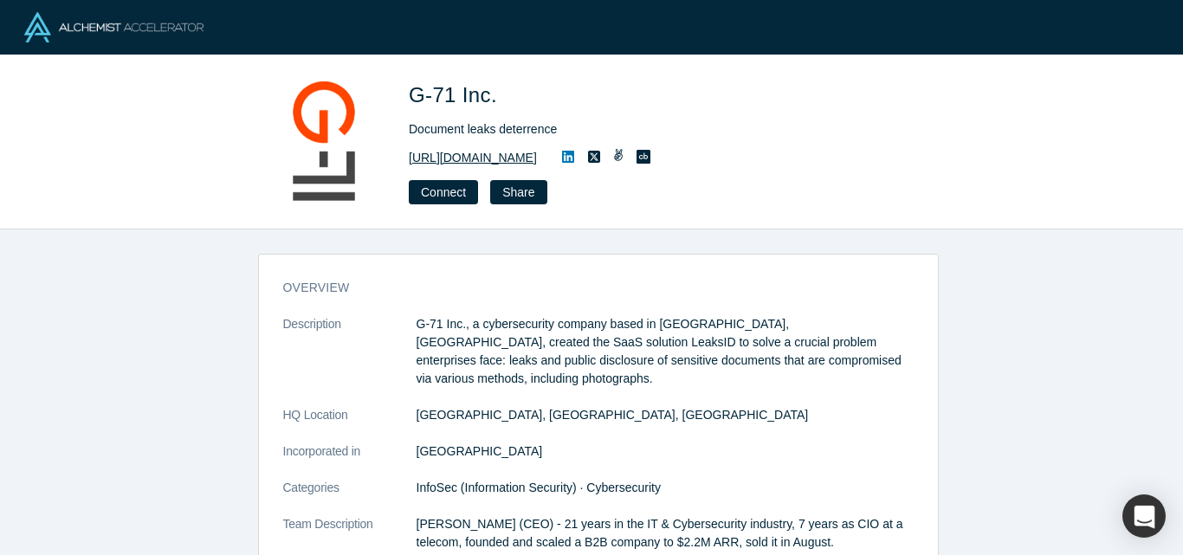
click at [457, 161] on link "https://www.g-71.com/" at bounding box center [473, 158] width 128 height 18
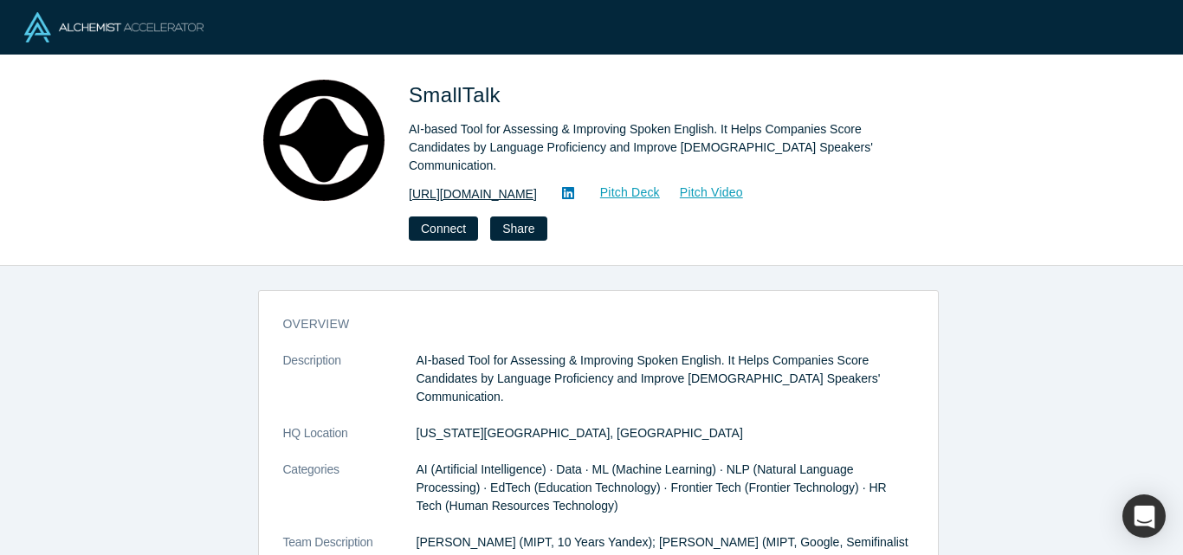
click at [491, 192] on link "https://smalltalk2.me/" at bounding box center [473, 194] width 128 height 18
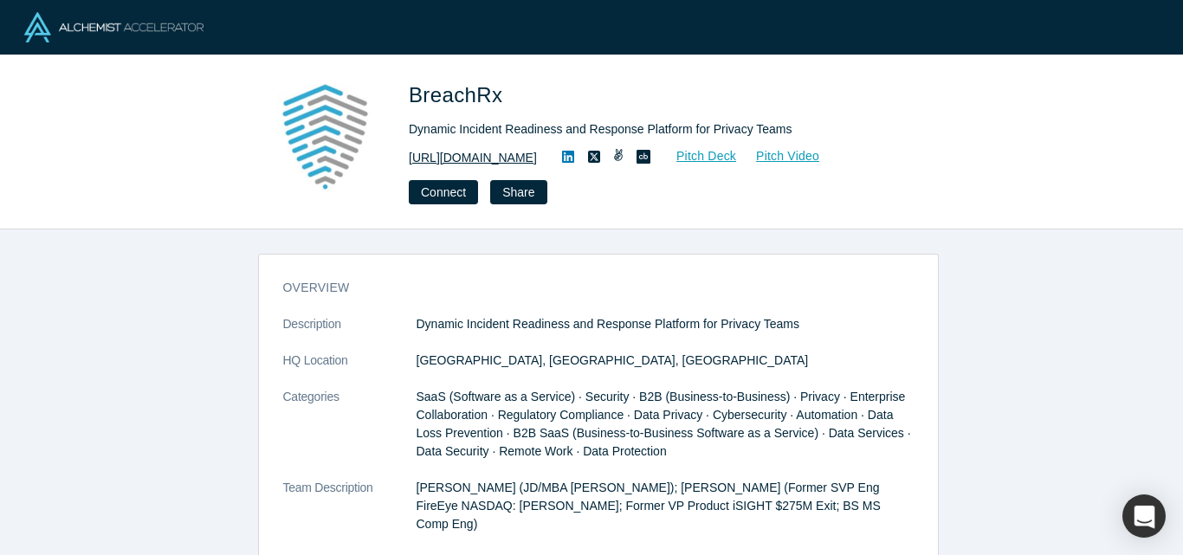
click at [471, 155] on link "https://www.breachrx.com/" at bounding box center [473, 158] width 128 height 18
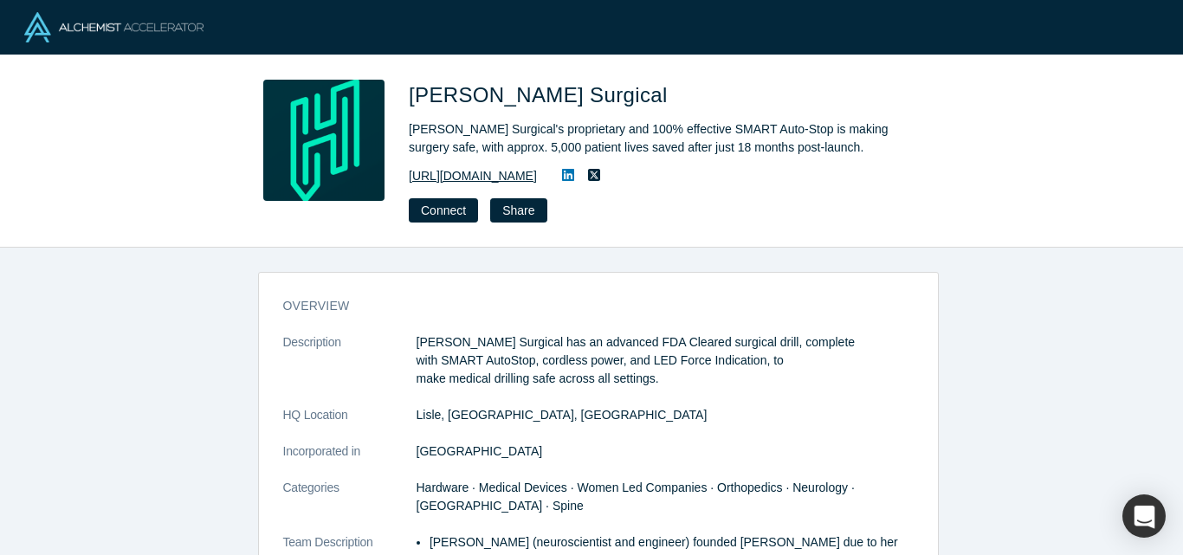
click at [494, 173] on link "https://hublysurgical.com" at bounding box center [473, 176] width 128 height 18
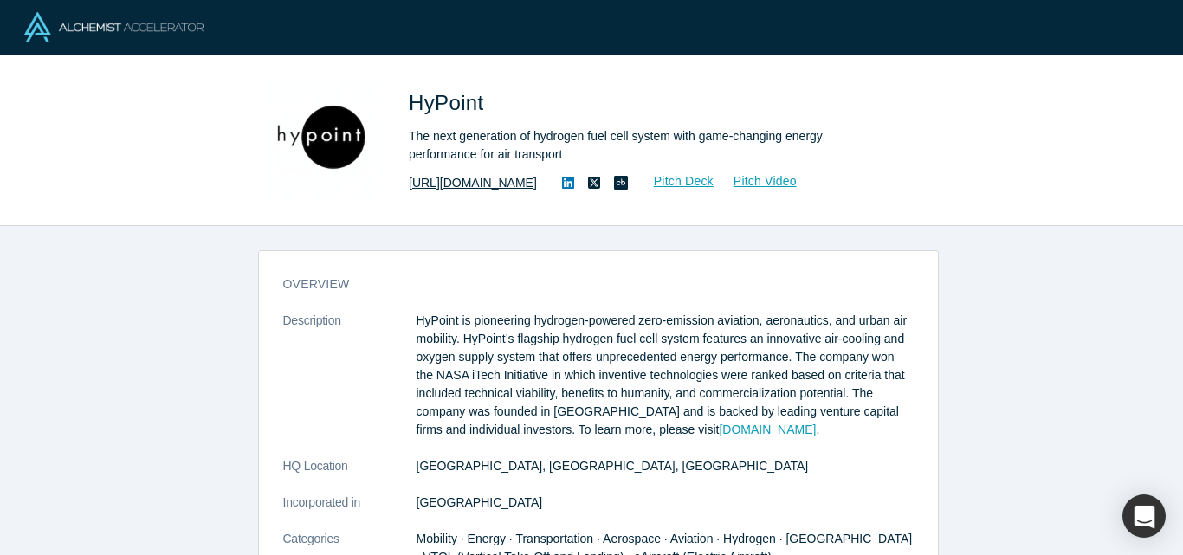
click at [477, 178] on link "http://hypoint.com" at bounding box center [473, 183] width 128 height 18
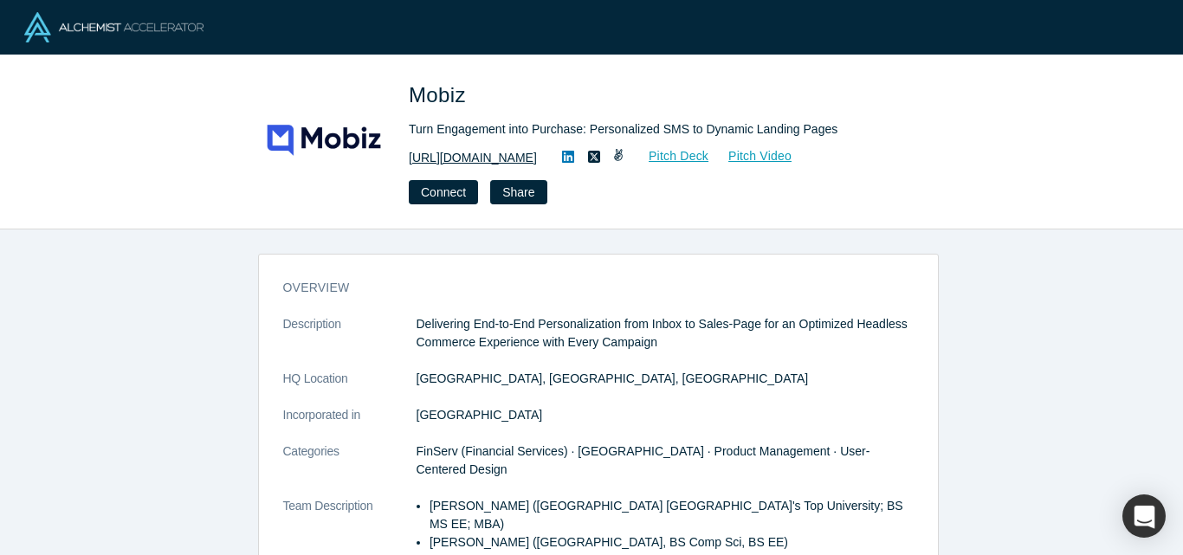
click at [462, 157] on link "https://www.mobiz.co" at bounding box center [473, 158] width 128 height 18
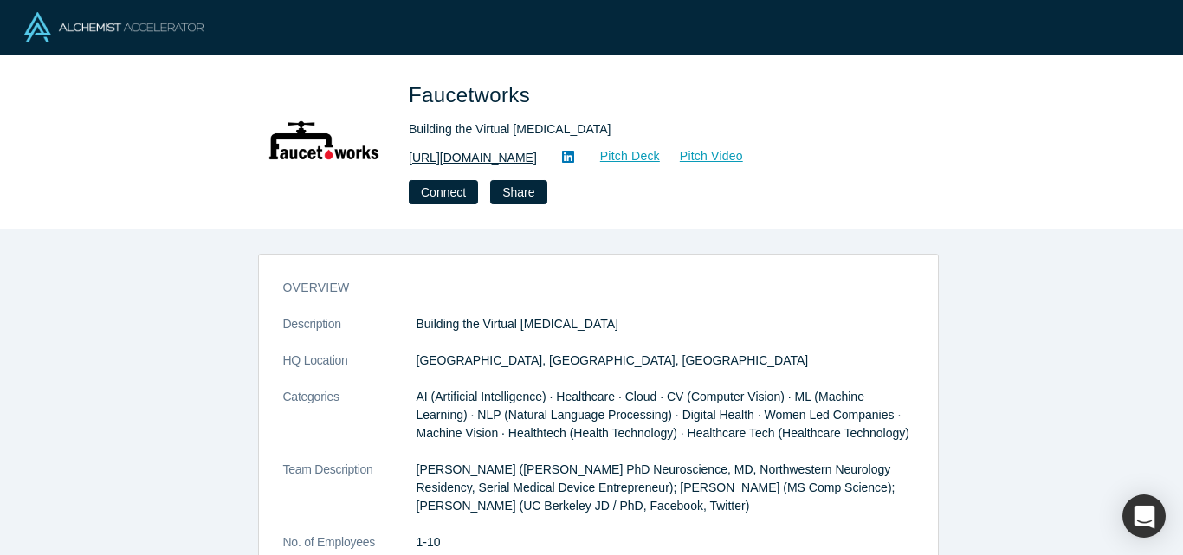
click at [437, 156] on link "[URL][DOMAIN_NAME]" at bounding box center [473, 158] width 128 height 18
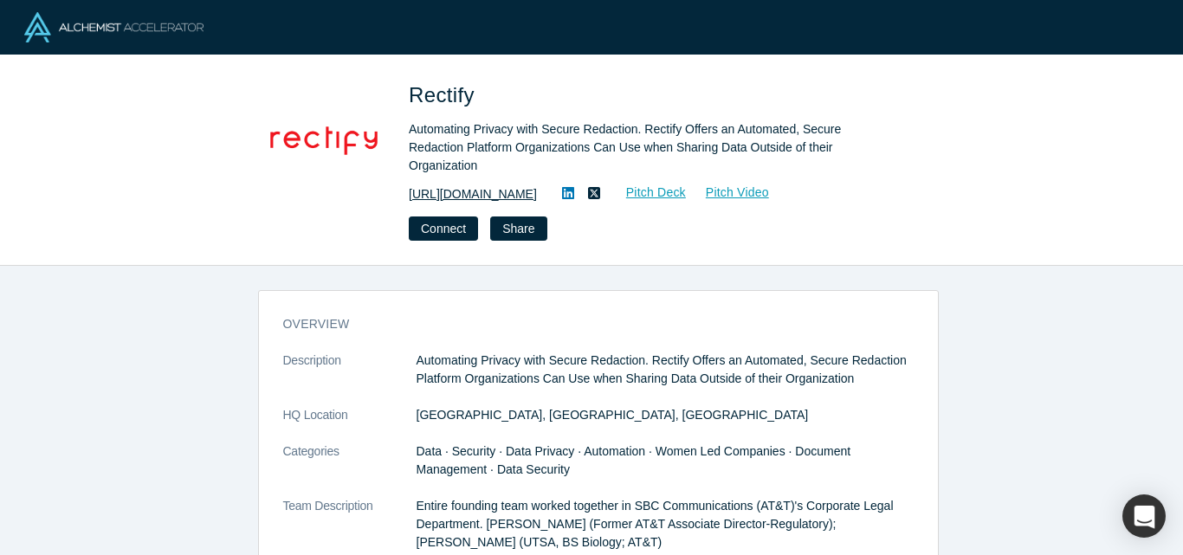
click at [509, 185] on link "[URL][DOMAIN_NAME]" at bounding box center [473, 194] width 128 height 18
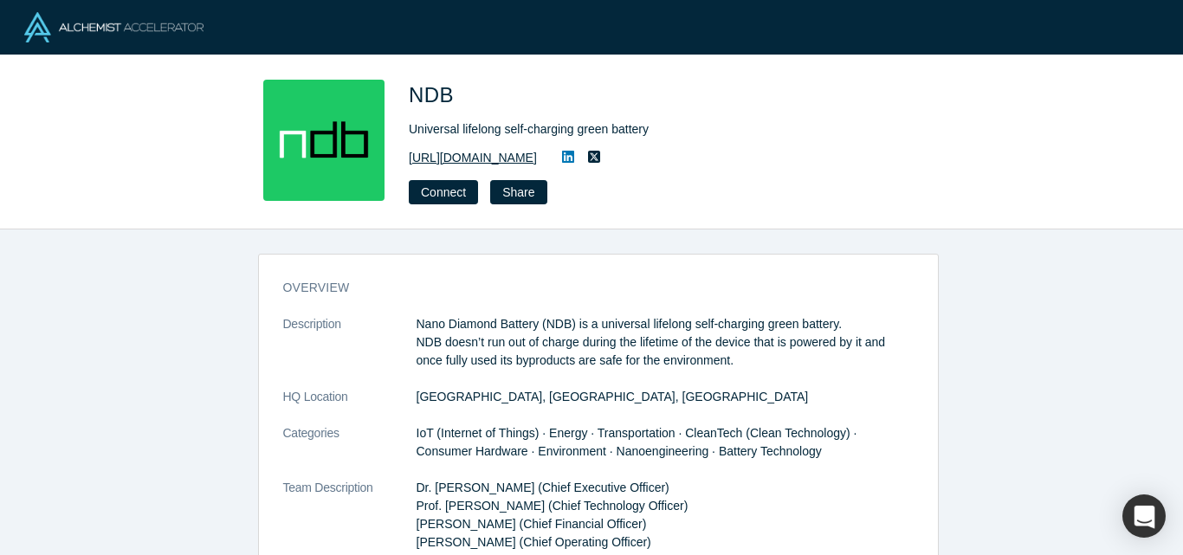
click at [480, 157] on link "[URL][DOMAIN_NAME]" at bounding box center [473, 158] width 128 height 18
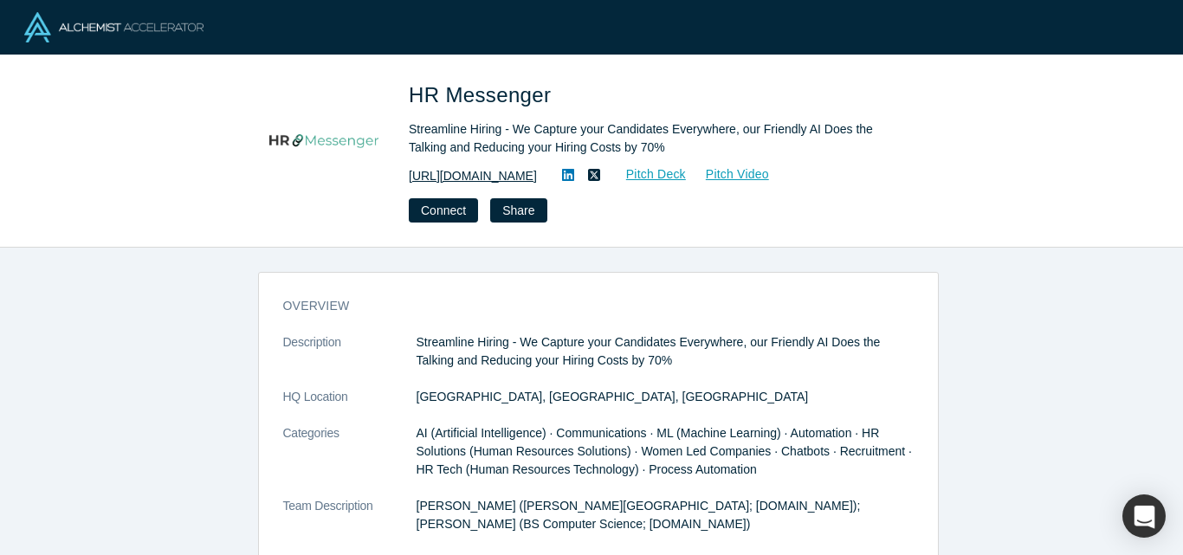
click at [444, 174] on link "https://hrmessenger.com/en" at bounding box center [473, 176] width 128 height 18
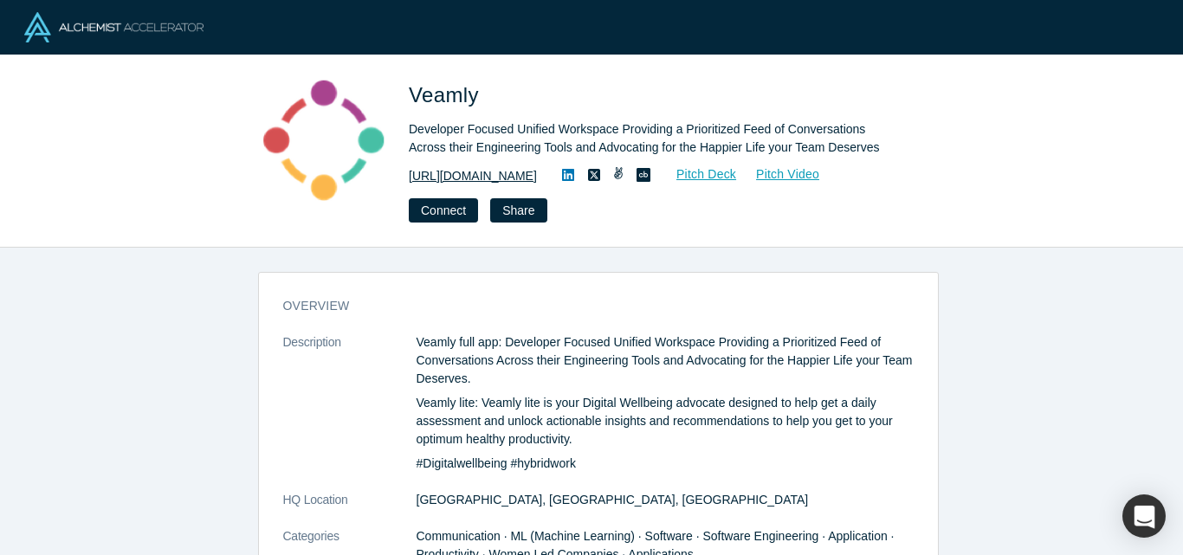
click at [510, 172] on link "https://www.veamly.com" at bounding box center [473, 176] width 128 height 18
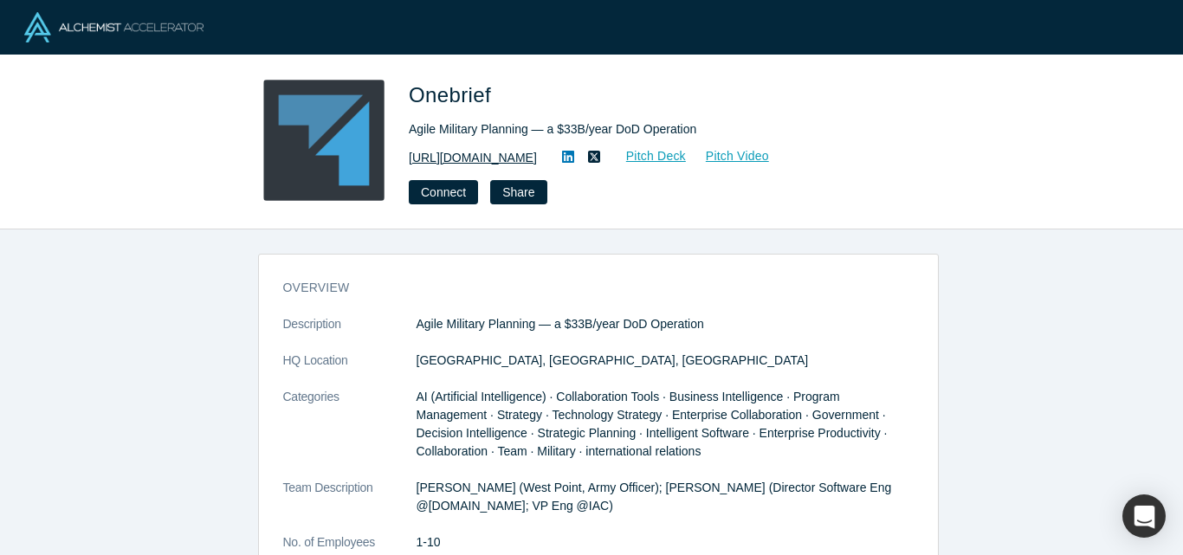
click at [451, 154] on link "[URL][DOMAIN_NAME]" at bounding box center [473, 158] width 128 height 18
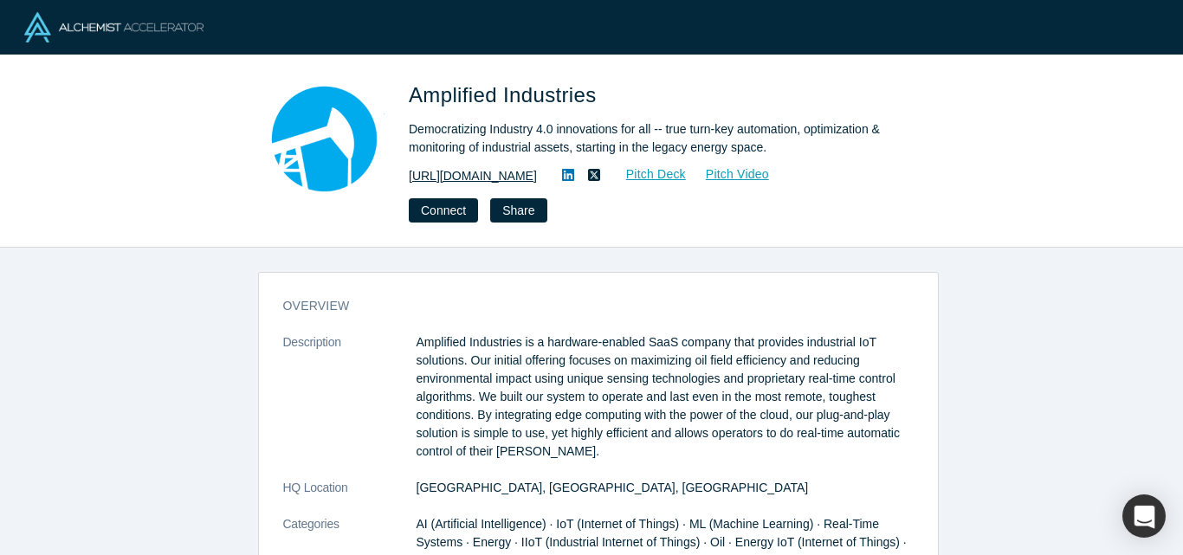
click at [467, 177] on link "https://amplified.industries/" at bounding box center [473, 176] width 128 height 18
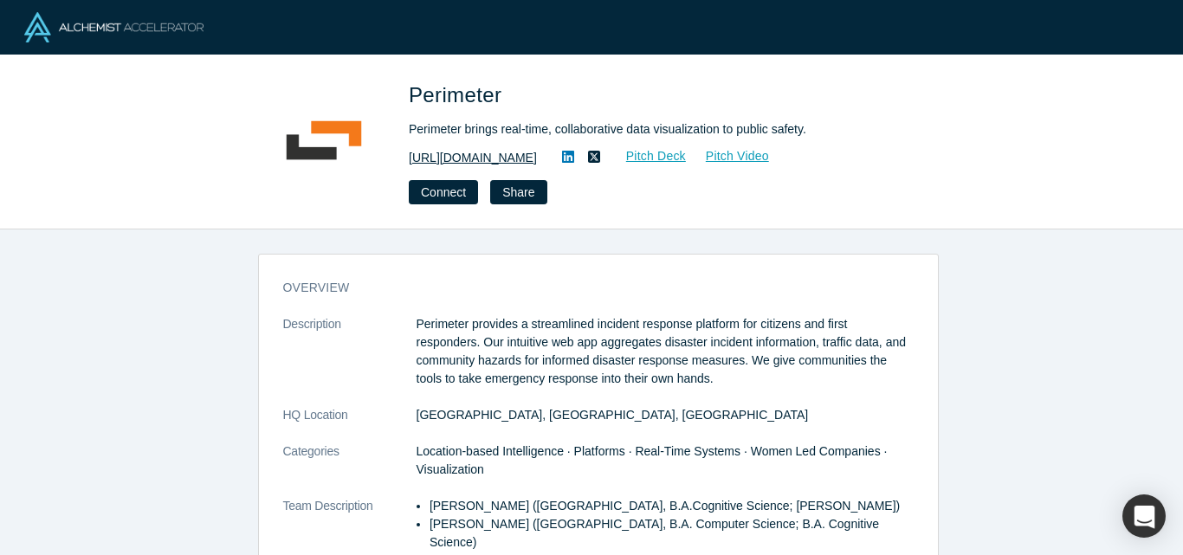
click at [506, 160] on link "[URL][DOMAIN_NAME]" at bounding box center [473, 158] width 128 height 18
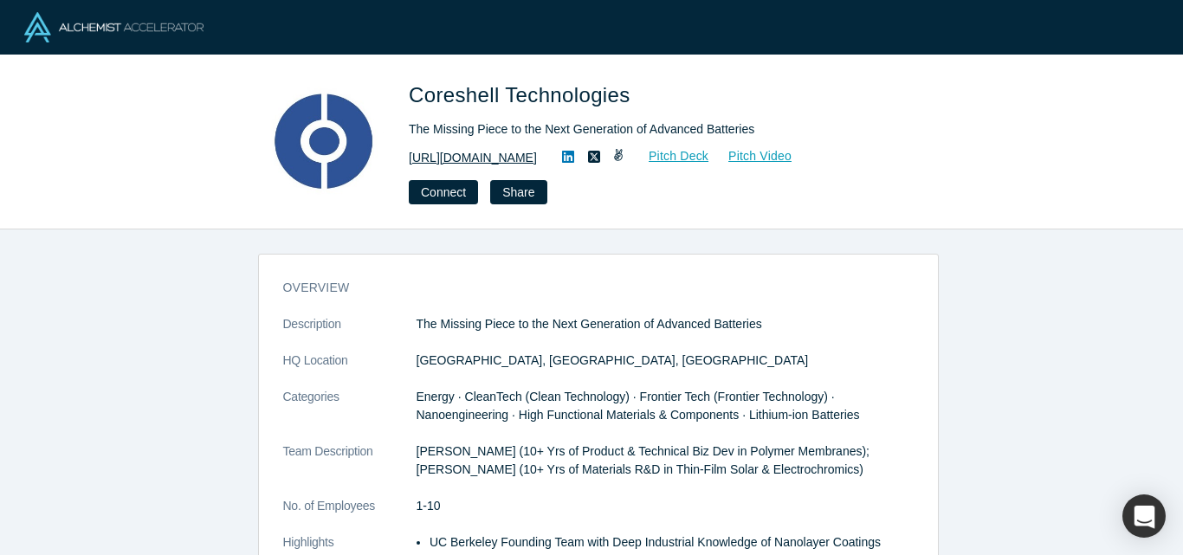
click at [503, 155] on link "https://www.coreshelltech.com" at bounding box center [473, 158] width 128 height 18
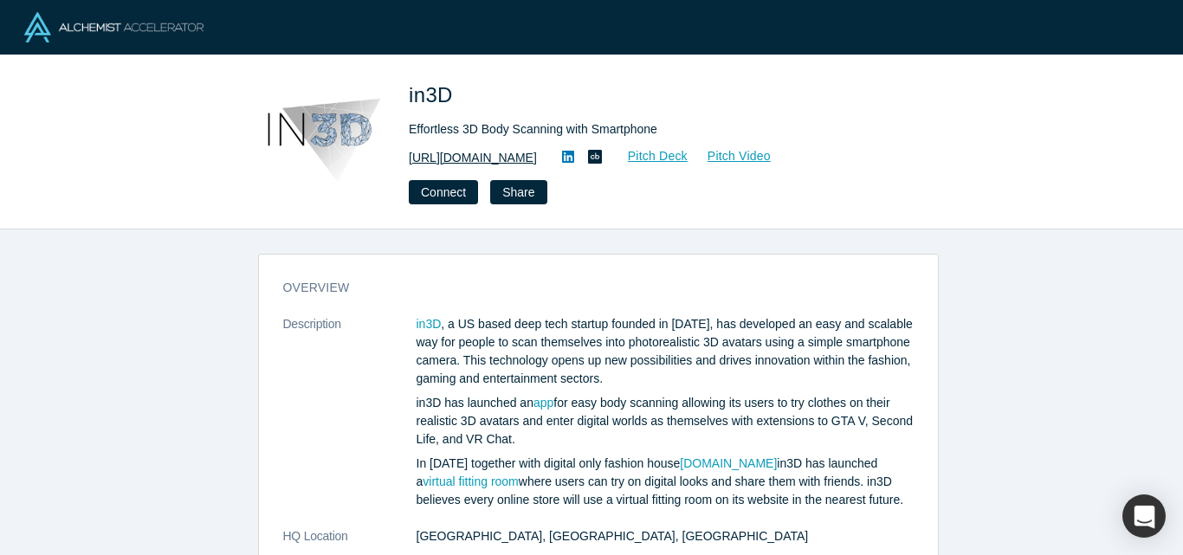
click at [464, 157] on link "[URL][DOMAIN_NAME]" at bounding box center [473, 158] width 128 height 18
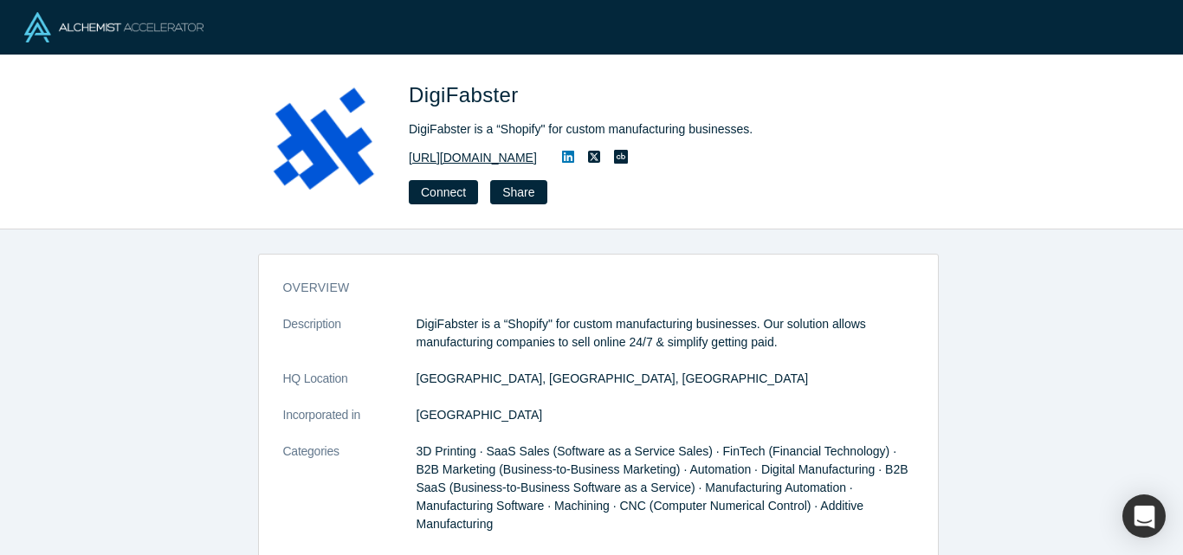
click at [462, 159] on link "http://digifabster.com" at bounding box center [473, 158] width 128 height 18
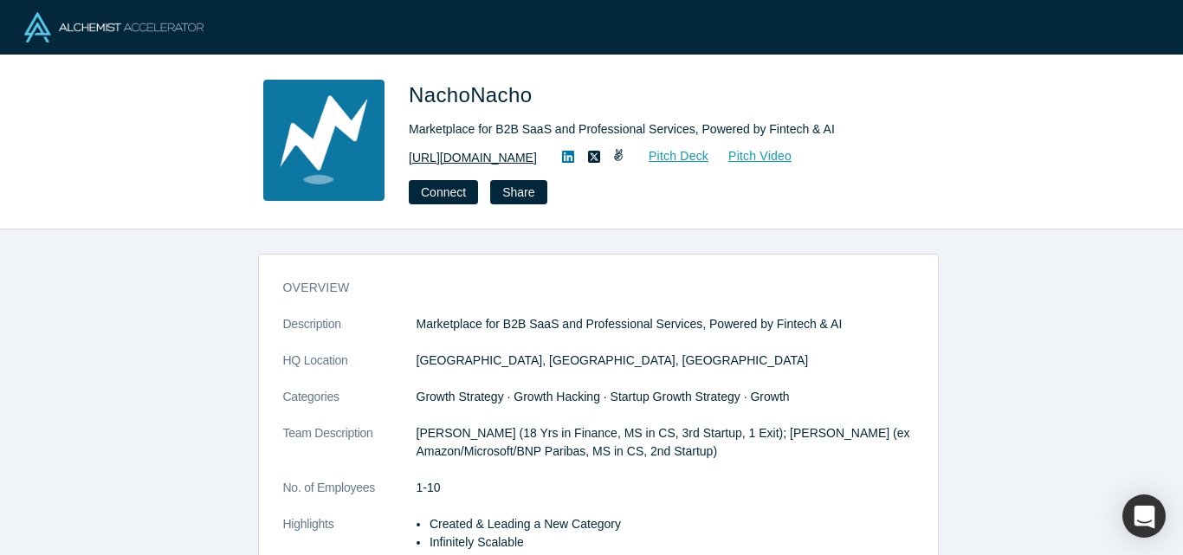
click at [471, 160] on link "https://nachonacho.com" at bounding box center [473, 158] width 128 height 18
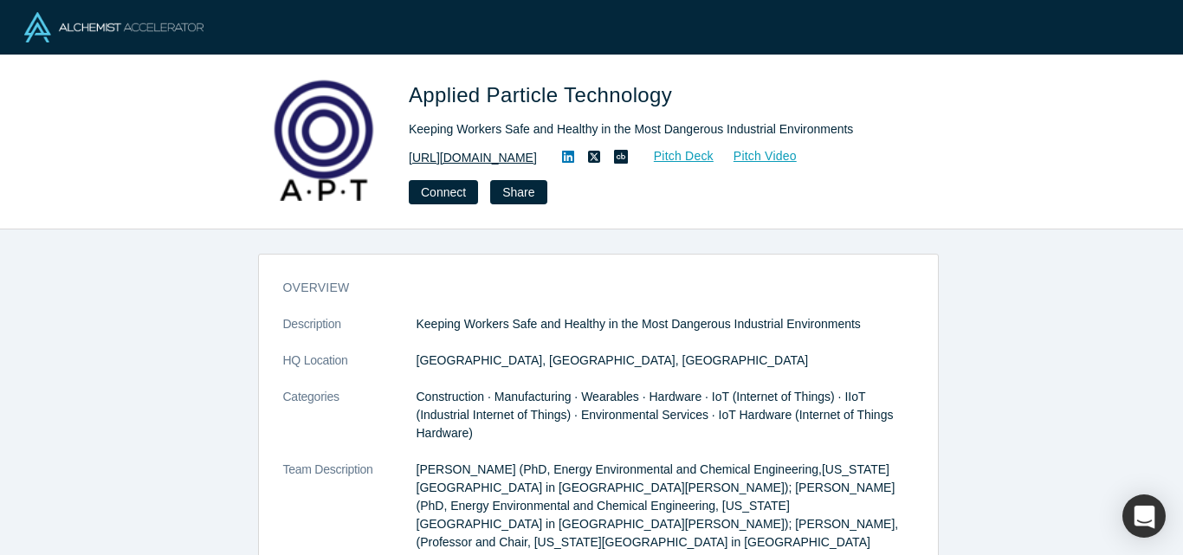
click at [537, 162] on link "http://www.appliedparticletechnology.com" at bounding box center [473, 158] width 128 height 18
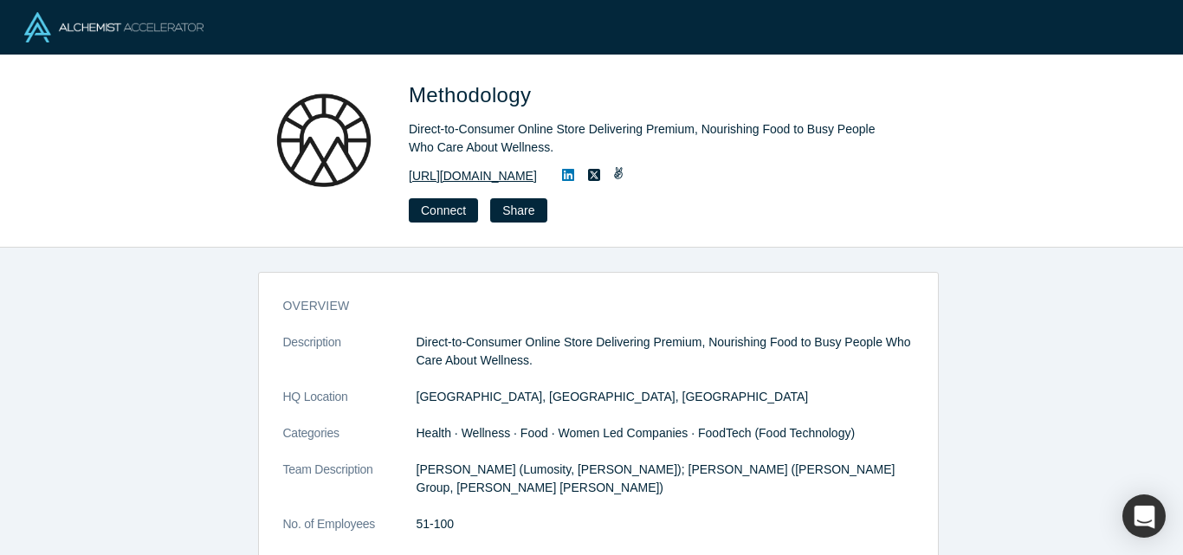
click at [514, 174] on link "[URL][DOMAIN_NAME]" at bounding box center [473, 176] width 128 height 18
